Goal: Transaction & Acquisition: Purchase product/service

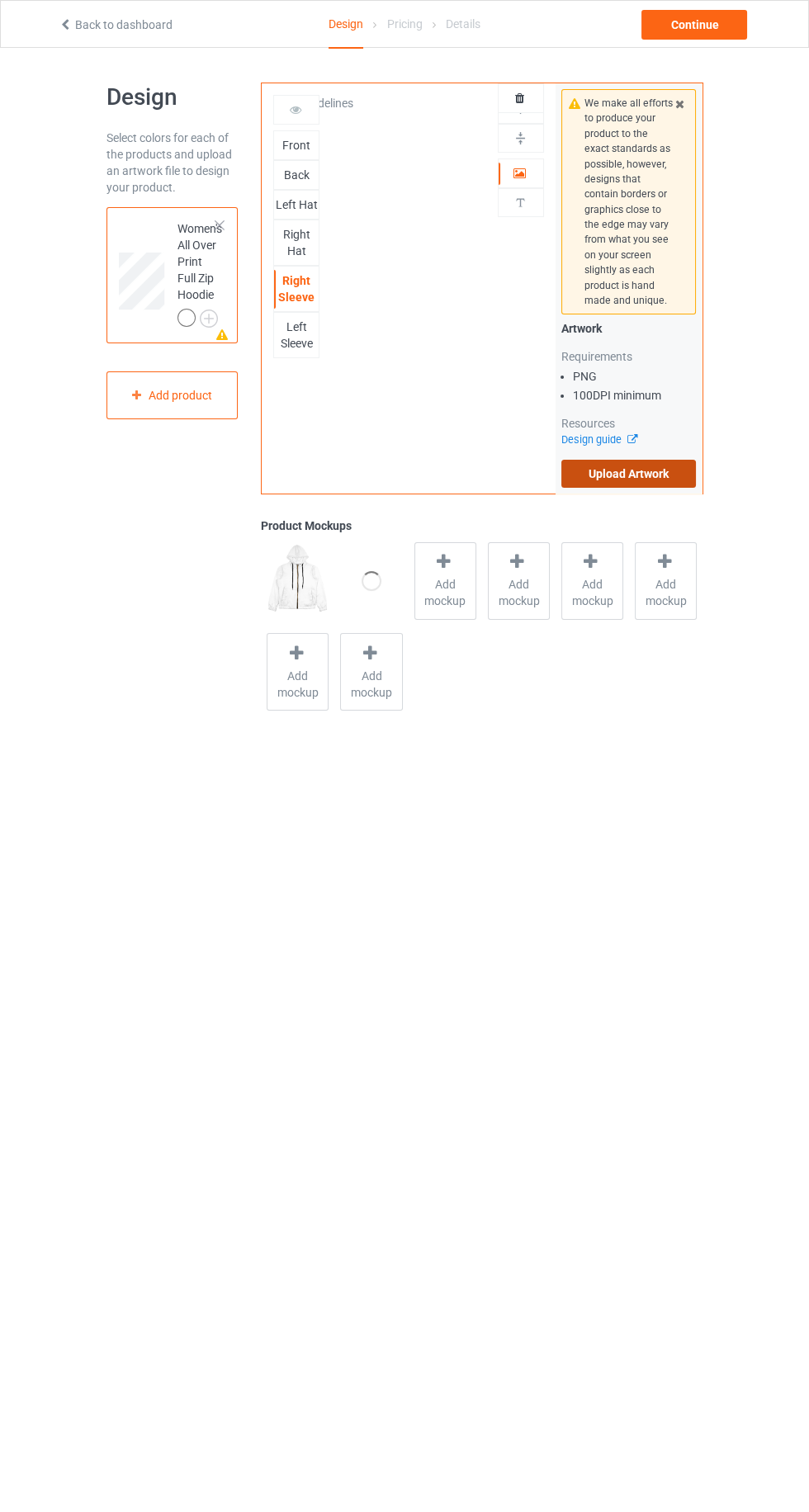
click at [687, 472] on label "Upload Artwork" at bounding box center [629, 474] width 135 height 28
click at [0, 0] on input "Upload Artwork" at bounding box center [0, 0] width 0 height 0
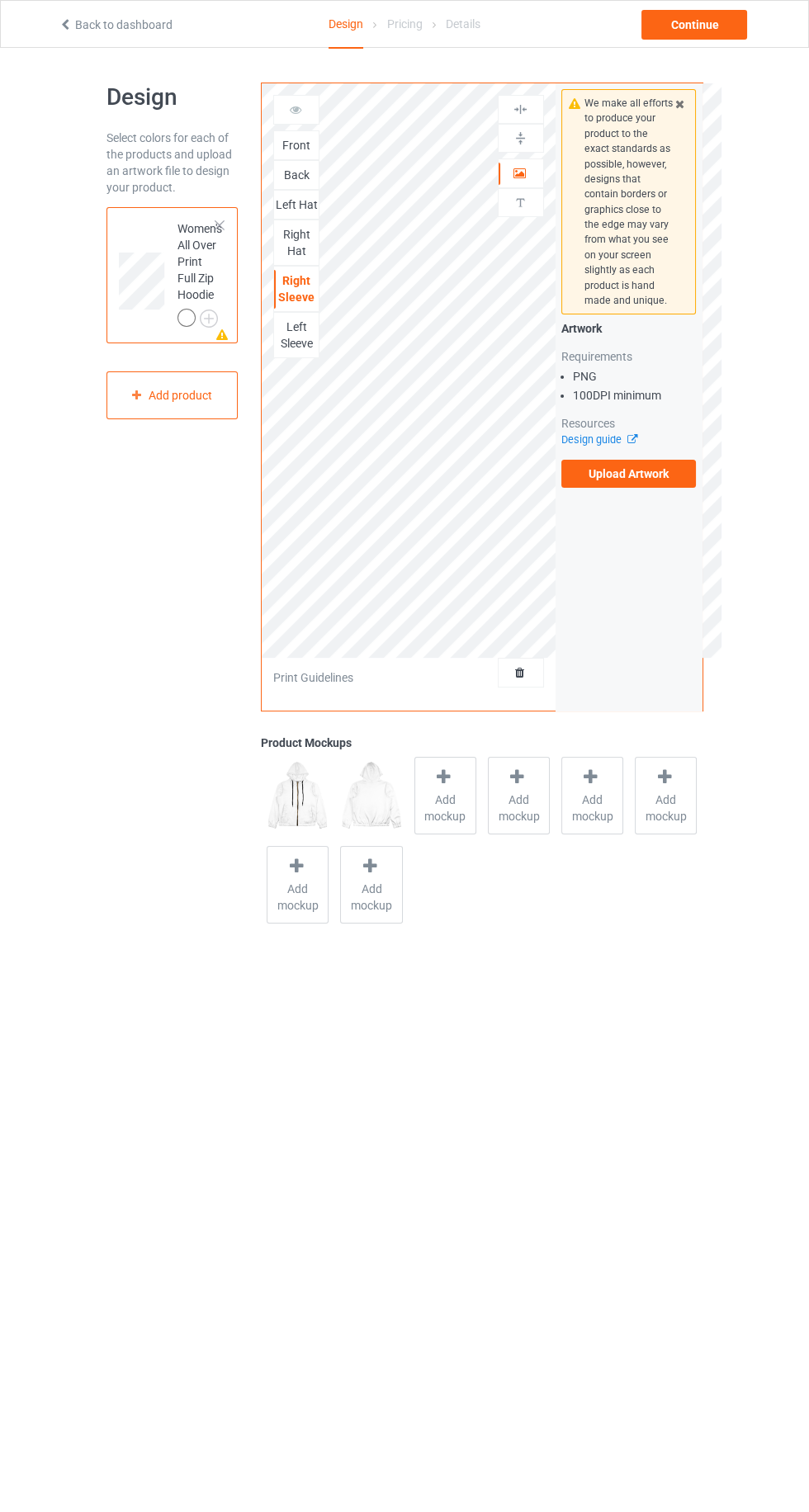
click at [278, 199] on div "Left Hat" at bounding box center [295, 205] width 44 height 17
click at [284, 302] on div "Right Sleeve" at bounding box center [296, 289] width 46 height 46
click at [278, 296] on div "Right Sleeve" at bounding box center [295, 289] width 44 height 33
click at [275, 285] on div at bounding box center [275, 289] width 2 height 39
click at [671, 486] on label "Upload Artwork" at bounding box center [629, 474] width 135 height 28
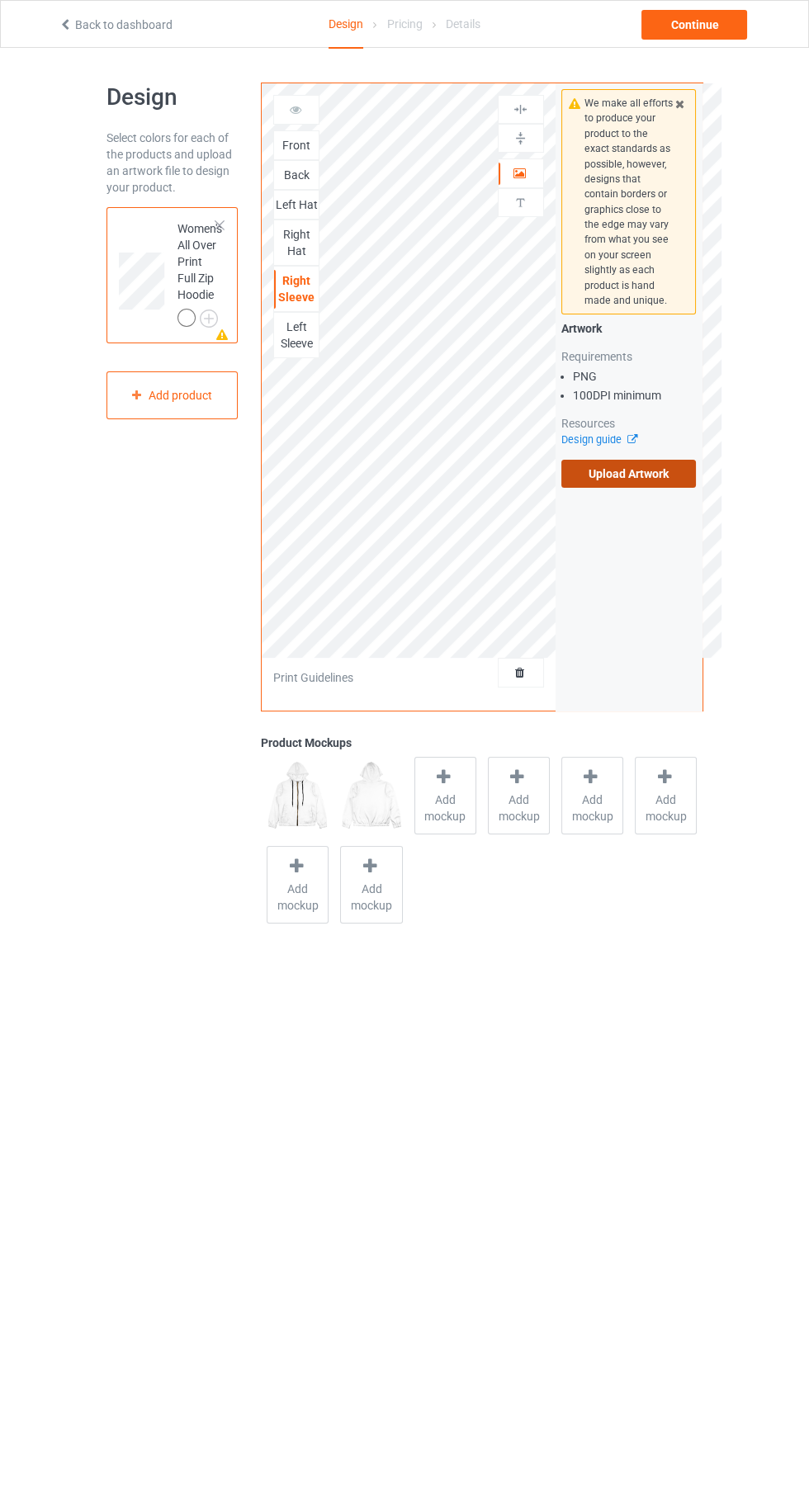
click at [0, 0] on input "Upload Artwork" at bounding box center [0, 0] width 0 height 0
click at [678, 465] on label "Upload Artwork" at bounding box center [629, 474] width 135 height 28
click at [0, 0] on input "Upload Artwork" at bounding box center [0, 0] width 0 height 0
click at [687, 479] on label "Upload Artwork" at bounding box center [629, 474] width 135 height 28
click at [0, 0] on input "Upload Artwork" at bounding box center [0, 0] width 0 height 0
